Goal: Information Seeking & Learning: Learn about a topic

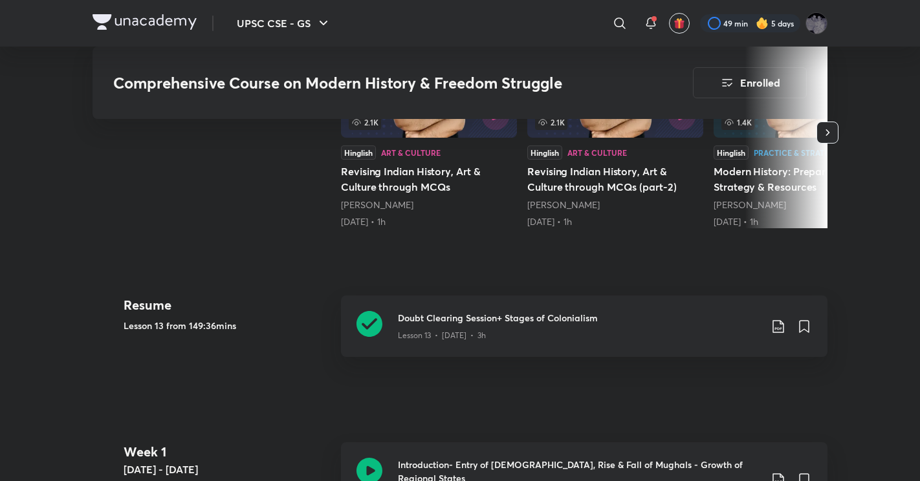
scroll to position [433, 0]
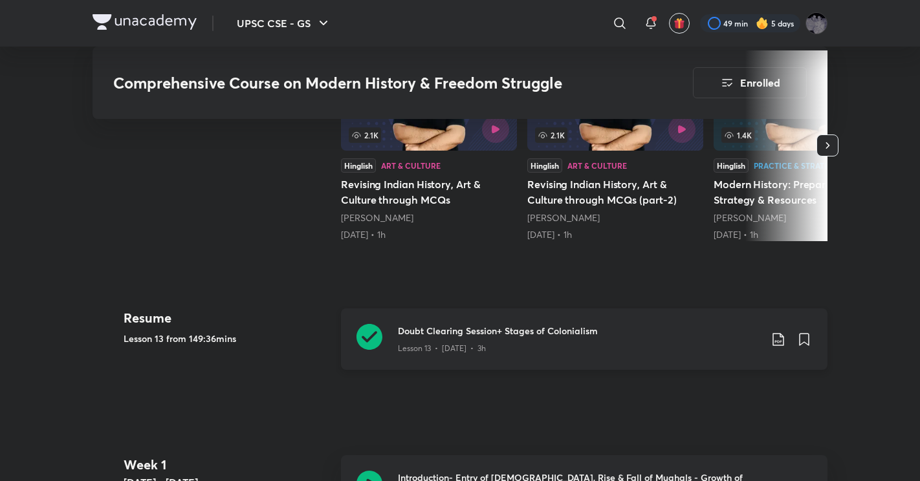
click at [444, 324] on h3 "Doubt Clearing Session+ Stages of Colonialism" at bounding box center [579, 331] width 362 height 14
click at [429, 347] on p "Lesson 13 • [DATE] • 3h" at bounding box center [442, 349] width 88 height 12
click at [444, 348] on p "Lesson 13 • [DATE] • 3h" at bounding box center [442, 349] width 88 height 12
